Goal: Task Accomplishment & Management: Use online tool/utility

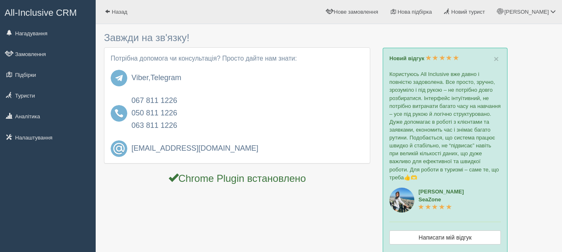
click at [42, 7] on span "All-Inclusive CRM" at bounding box center [41, 12] width 72 height 10
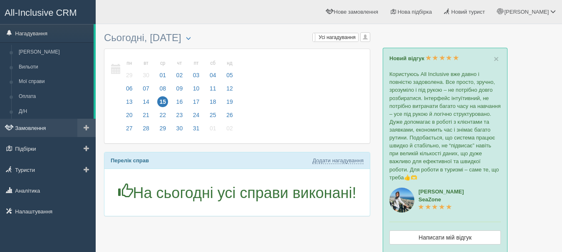
click at [23, 129] on link "Замовлення" at bounding box center [48, 128] width 96 height 18
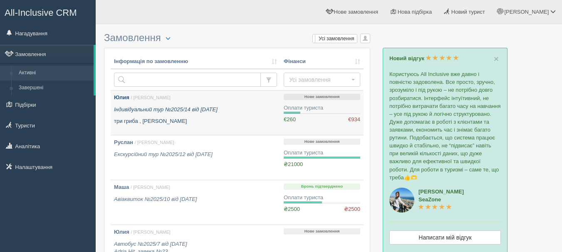
click at [247, 128] on link "Юлия / [PERSON_NAME] Індивідуальний тур №2025/14 від [DATE] три гриба , [GEOGRA…" at bounding box center [196, 113] width 170 height 45
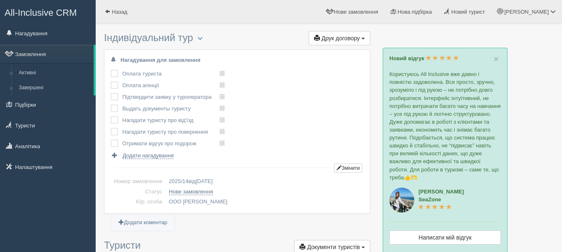
click at [352, 44] on button "Друк договору Друк" at bounding box center [340, 38] width 62 height 14
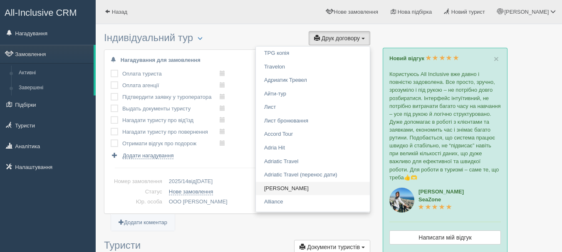
click at [284, 188] on link "Alf" at bounding box center [313, 189] width 114 height 14
